Goal: Task Accomplishment & Management: Manage account settings

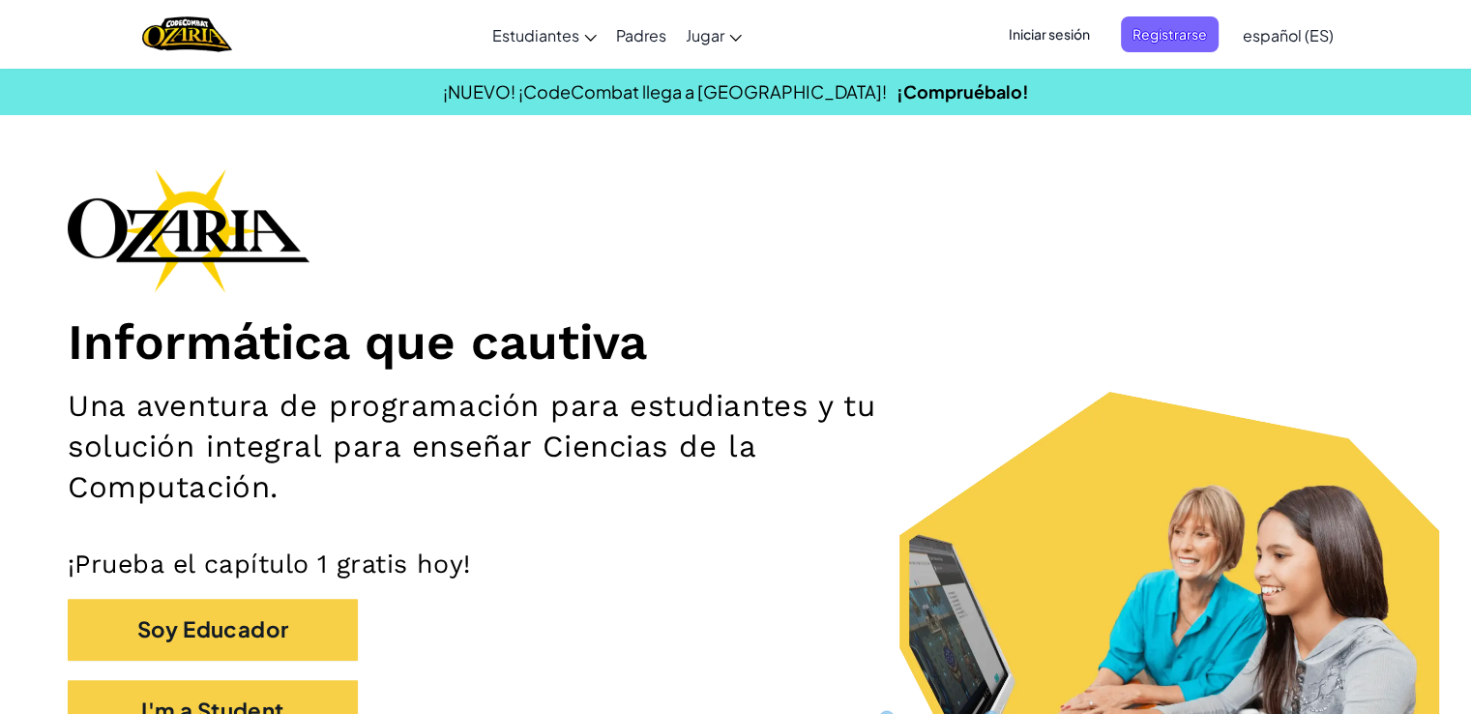
click at [1042, 40] on span "Iniciar sesión" at bounding box center [1049, 34] width 104 height 36
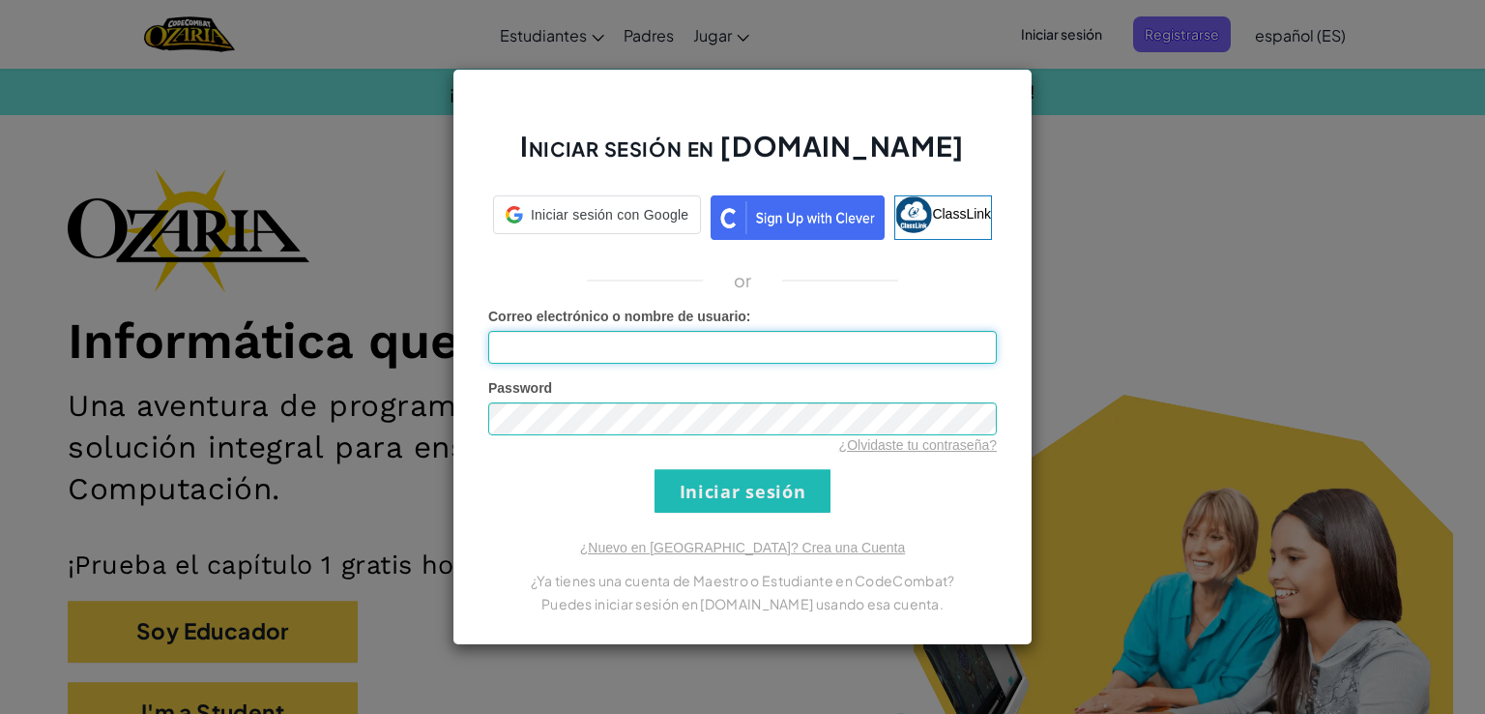
click at [831, 349] on input "Correo electrónico o nombre de usuario :" at bounding box center [742, 347] width 509 height 33
click at [658, 349] on input "al07127943" at bounding box center [742, 347] width 509 height 33
paste input "@"
click at [693, 342] on input "al07127943@" at bounding box center [742, 347] width 509 height 33
type input "[EMAIL_ADDRESS][DOMAIN_NAME]"
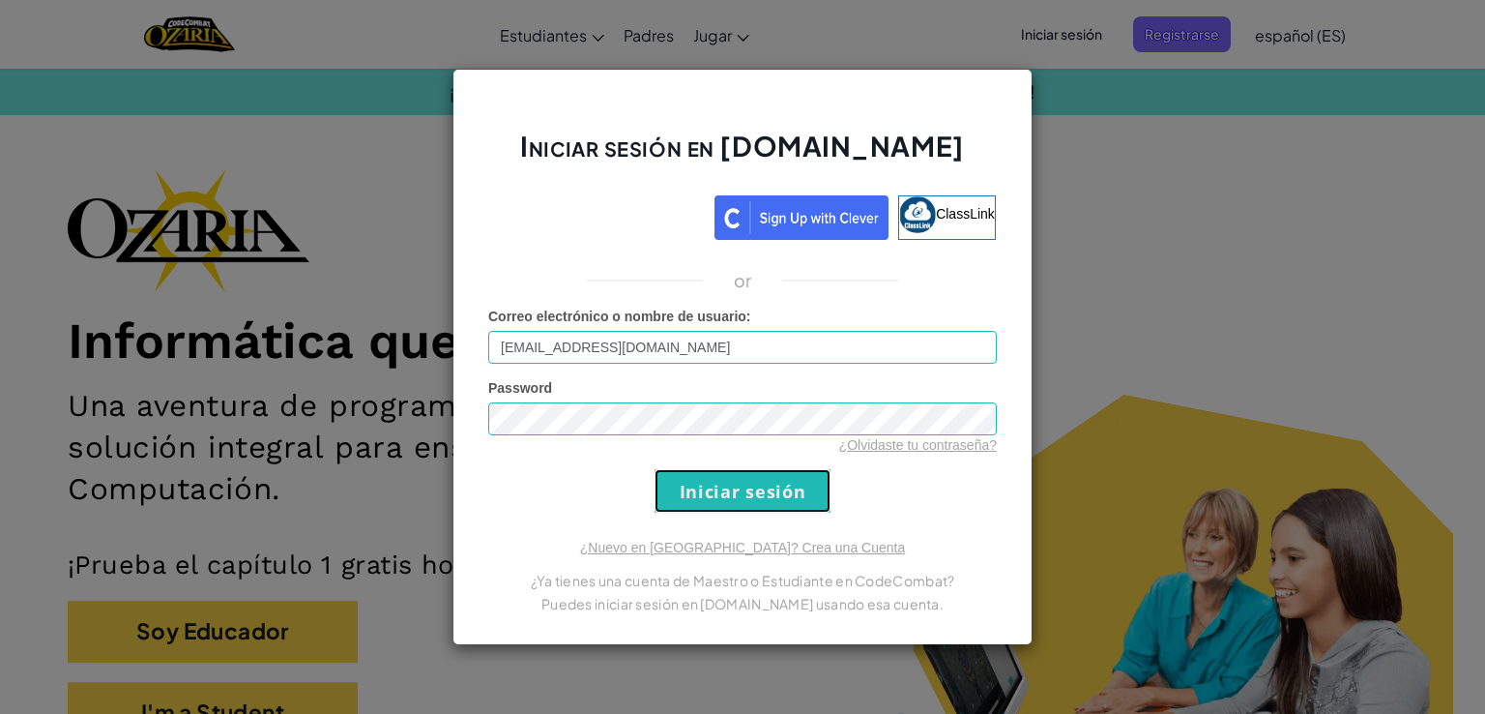
click at [719, 485] on input "Iniciar sesión" at bounding box center [743, 491] width 176 height 44
